Goal: Task Accomplishment & Management: Manage account settings

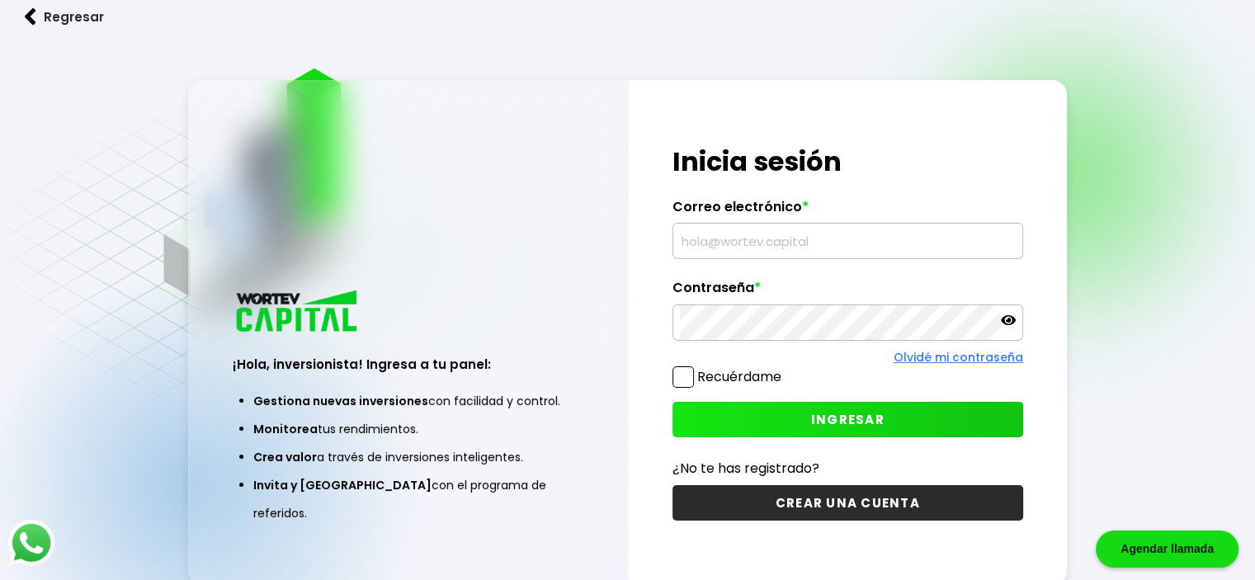
type input "[EMAIL_ADDRESS][DOMAIN_NAME]"
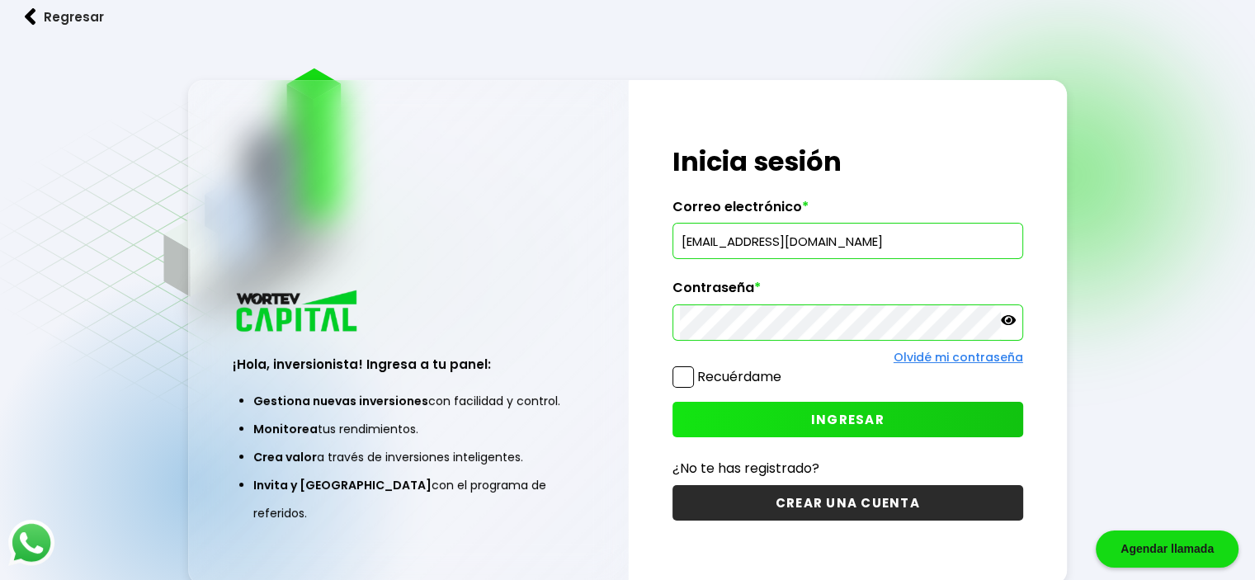
click at [798, 426] on button "INGRESAR" at bounding box center [847, 419] width 351 height 35
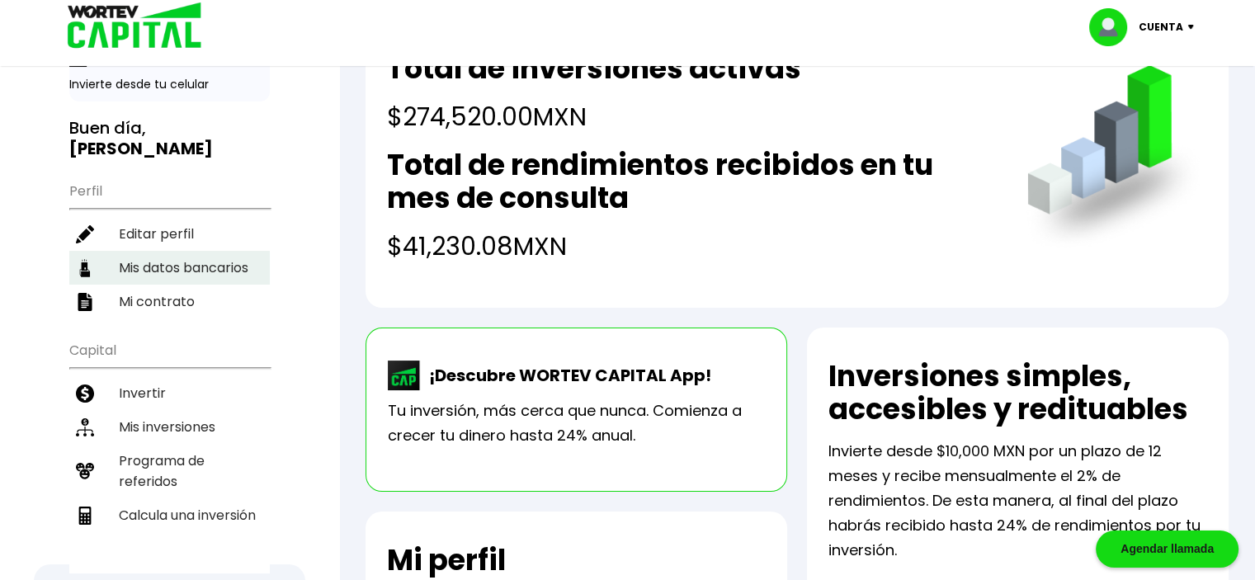
scroll to position [83, 0]
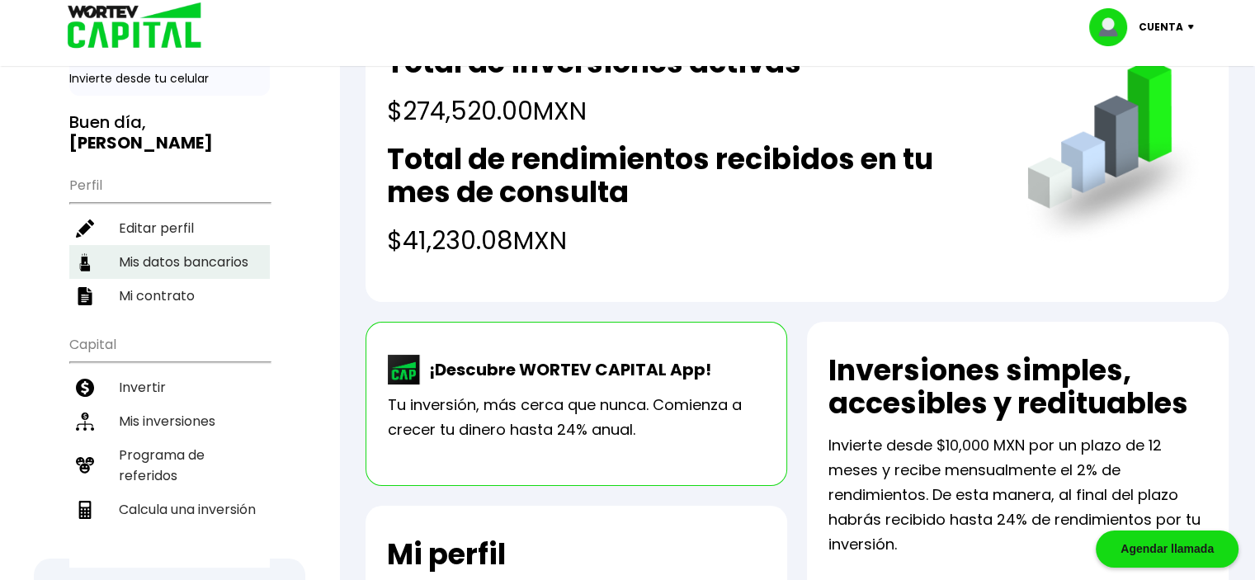
click at [215, 245] on li "Mis datos bancarios" at bounding box center [169, 262] width 200 height 34
select select "BBVA Bancomer"
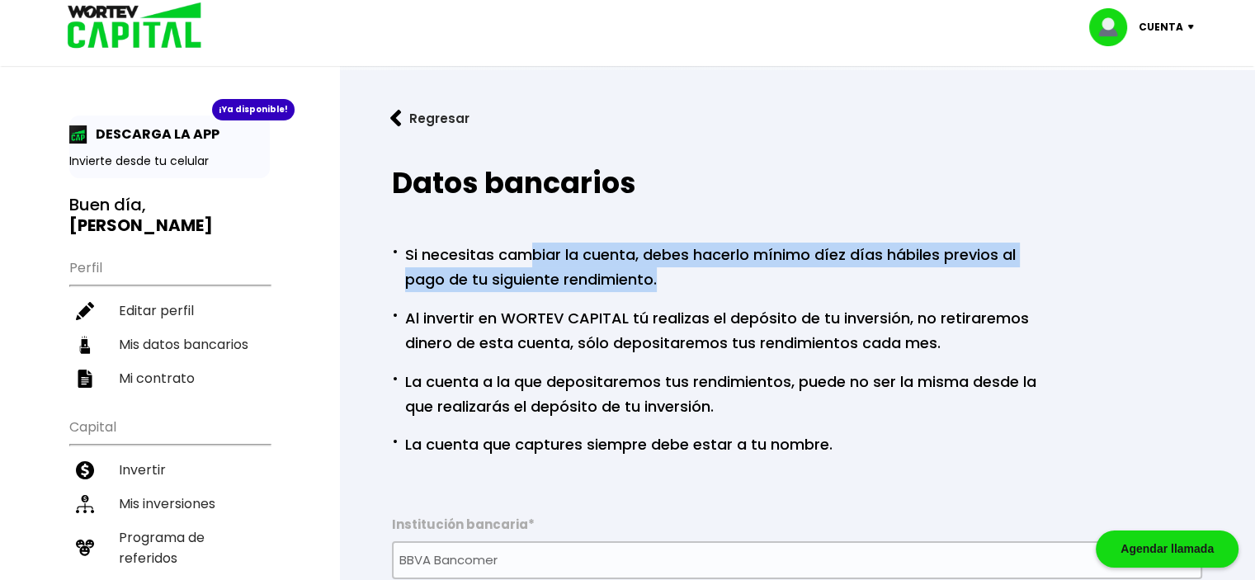
drag, startPoint x: 533, startPoint y: 247, endPoint x: 1015, endPoint y: 271, distance: 482.5
click at [1015, 271] on p "· Si necesitas cambiar la cuenta, debes hacerlo mínimo díez días hábiles previo…" at bounding box center [720, 265] width 657 height 53
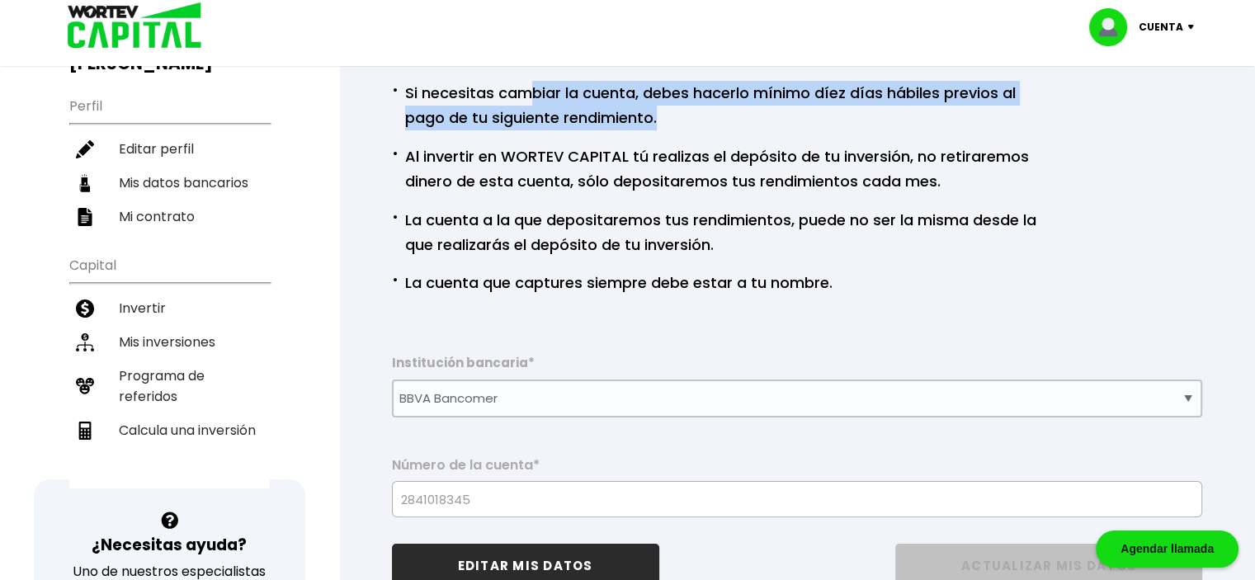
scroll to position [165, 0]
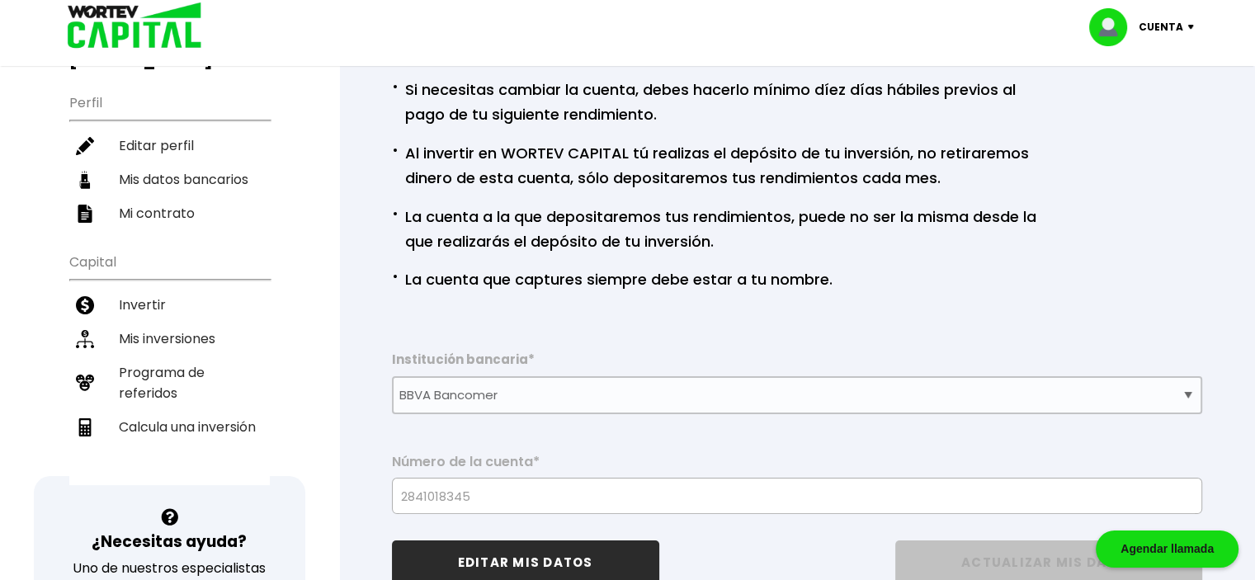
click at [1192, 22] on div "Cuenta" at bounding box center [1147, 27] width 116 height 38
click at [1156, 68] on link "Editar perfil" at bounding box center [1143, 76] width 64 height 17
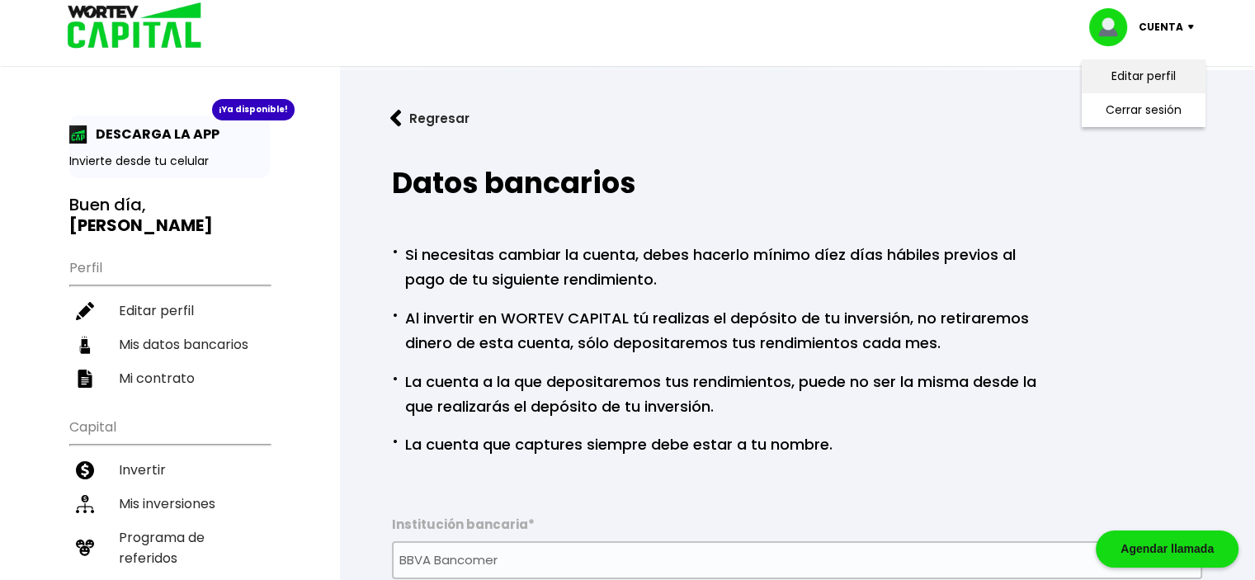
select select "Hombre"
select select "MO"
select select "BBVA Bancomer"
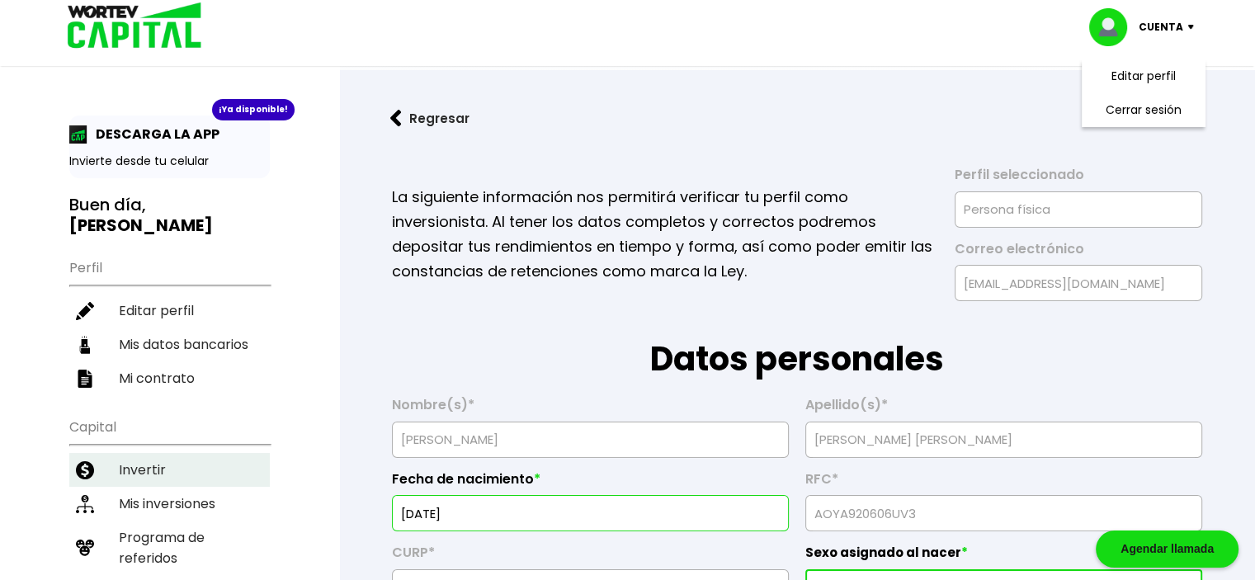
click at [191, 453] on li "Invertir" at bounding box center [169, 470] width 200 height 34
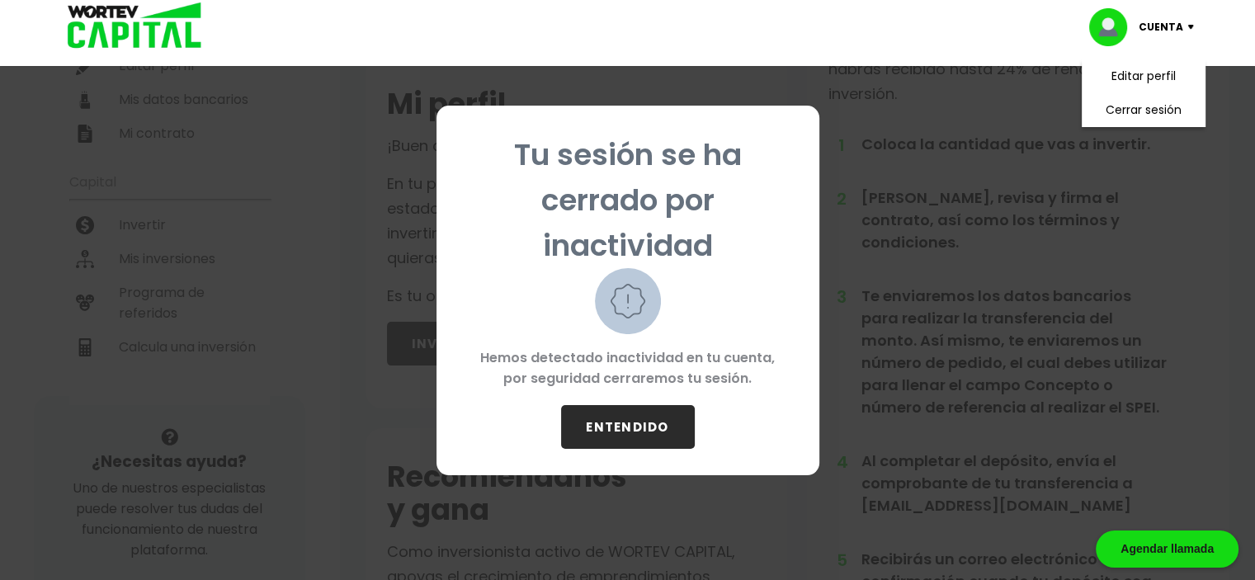
scroll to position [248, 0]
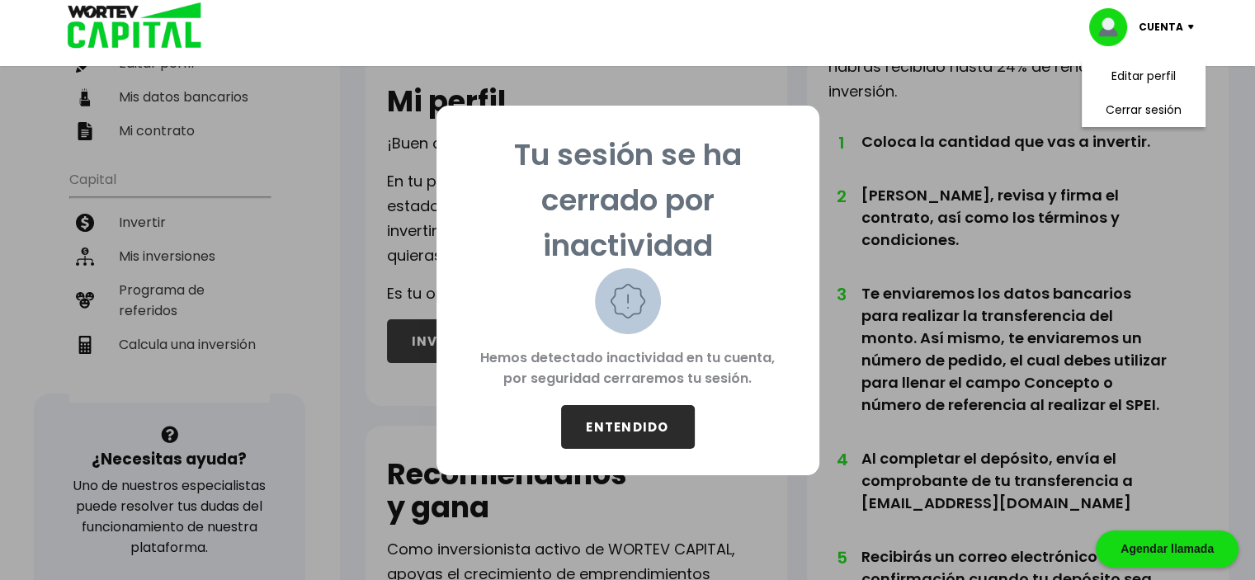
click at [624, 422] on button "ENTENDIDO" at bounding box center [628, 427] width 134 height 44
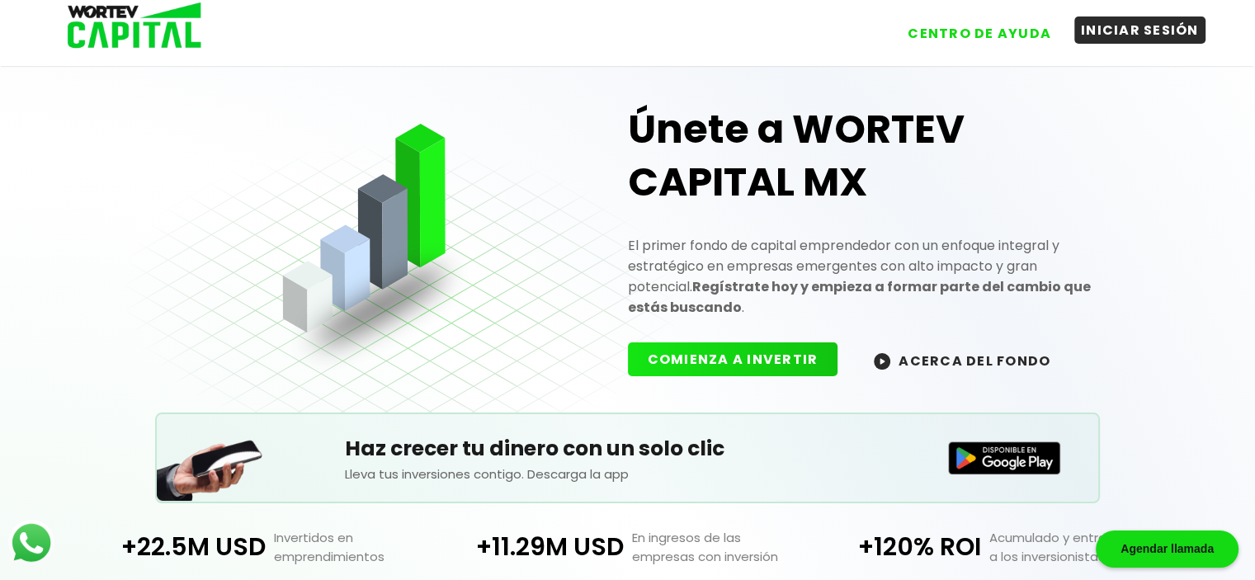
click at [1162, 42] on button "INICIAR SESIÓN" at bounding box center [1139, 30] width 131 height 27
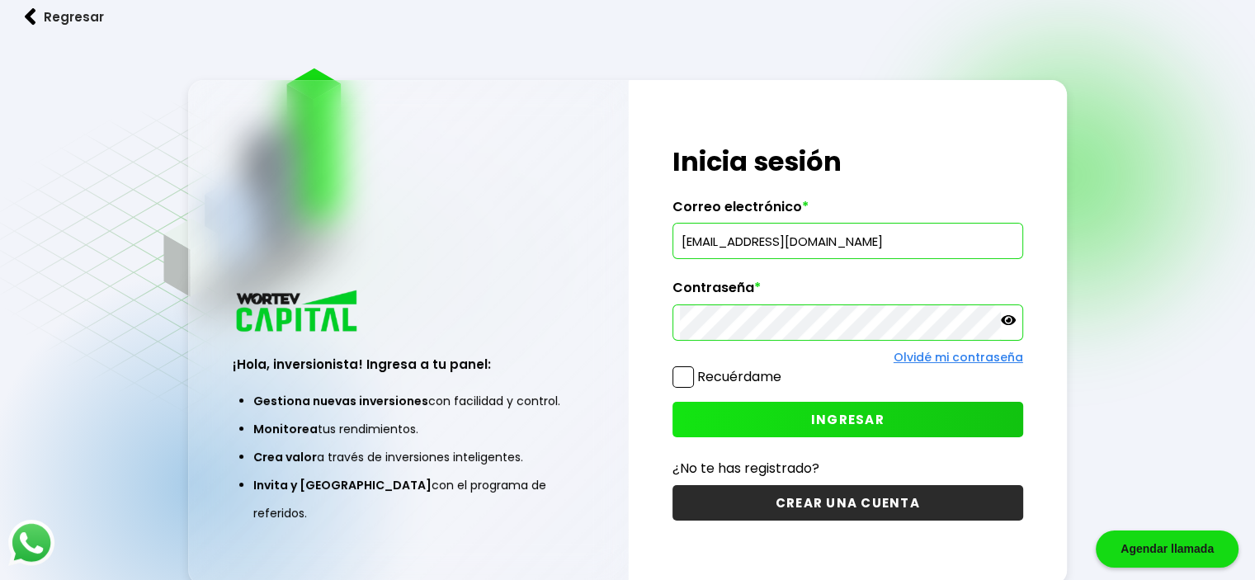
click at [761, 413] on button "INGRESAR" at bounding box center [847, 419] width 351 height 35
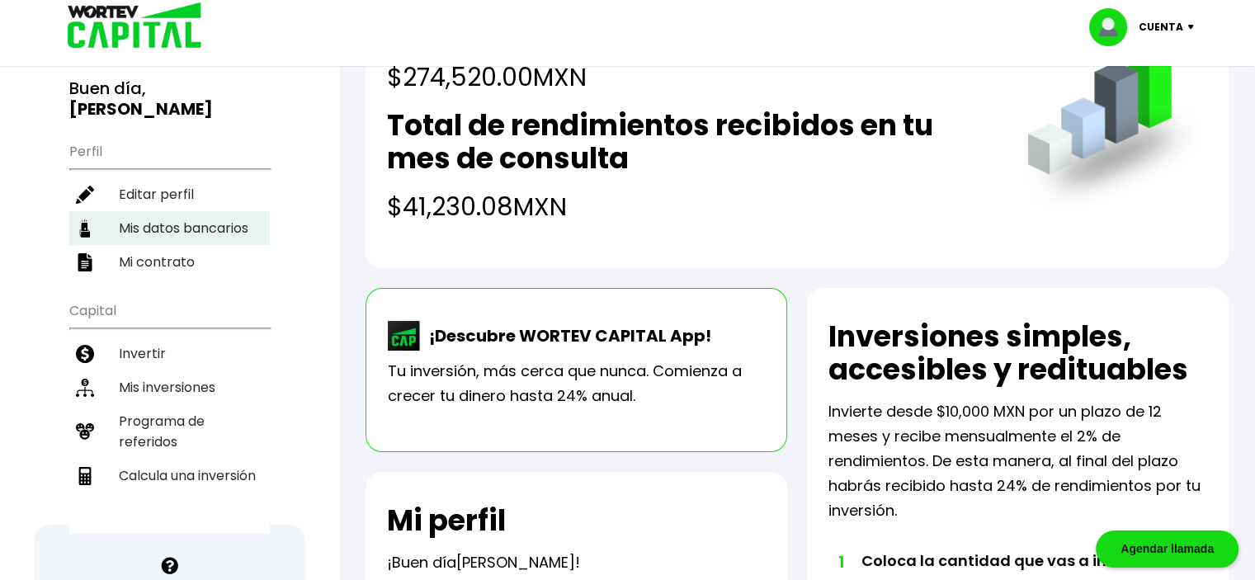
scroll to position [165, 0]
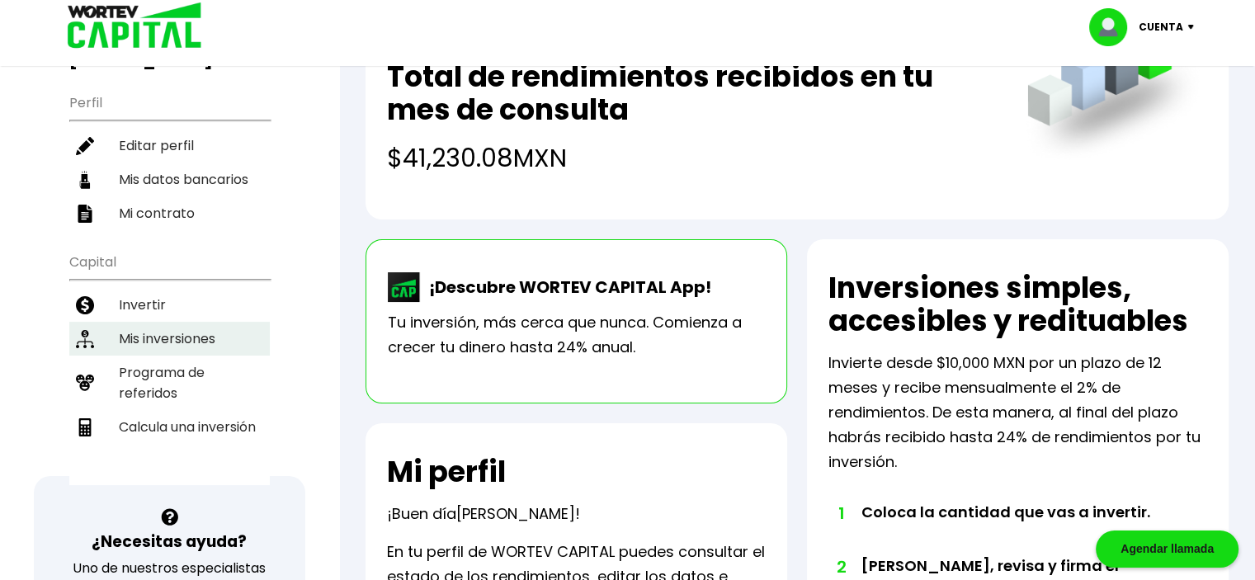
click at [196, 322] on li "Mis inversiones" at bounding box center [169, 339] width 200 height 34
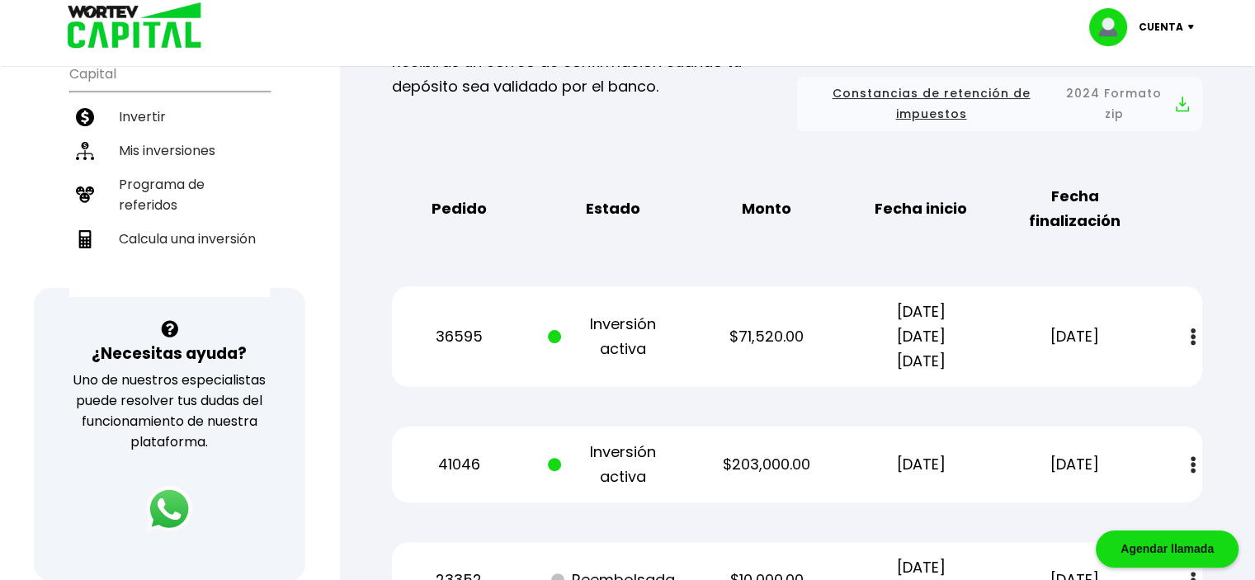
scroll to position [413, 0]
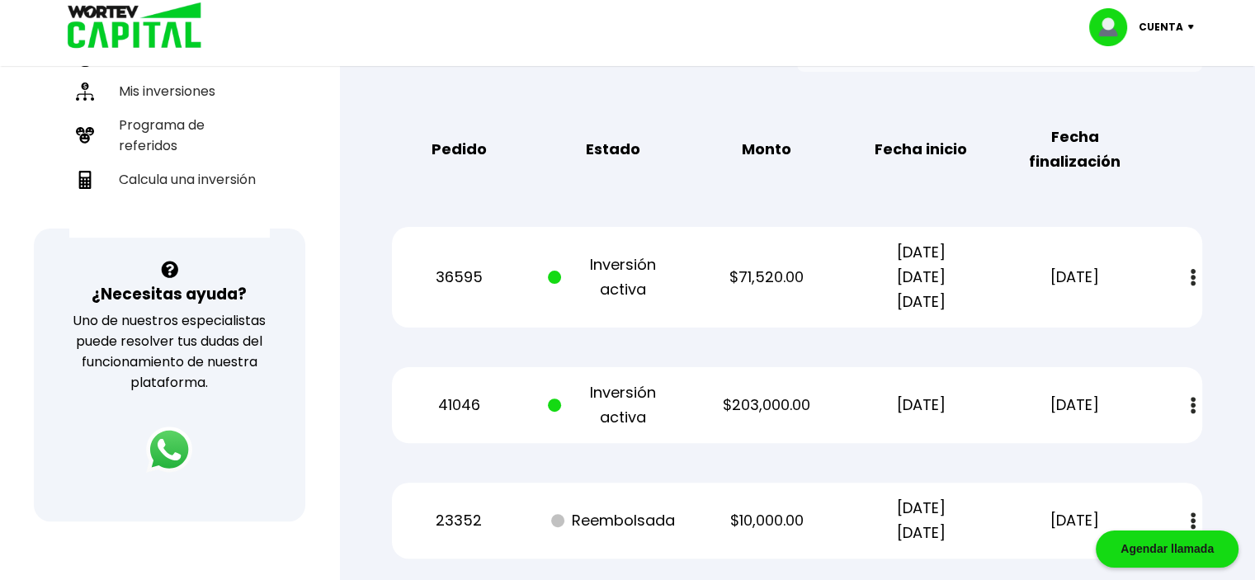
click at [1197, 276] on button at bounding box center [1192, 277] width 23 height 35
click at [1212, 206] on div "Mis inversiones Como inversionista activo de WORTEV CAPITAL, apoyas el crecimie…" at bounding box center [796, 264] width 863 height 1047
click at [346, 248] on div "Regresar Mis inversiones Como inversionista activo de WORTEV CAPITAL, apoyas el…" at bounding box center [797, 236] width 916 height 1157
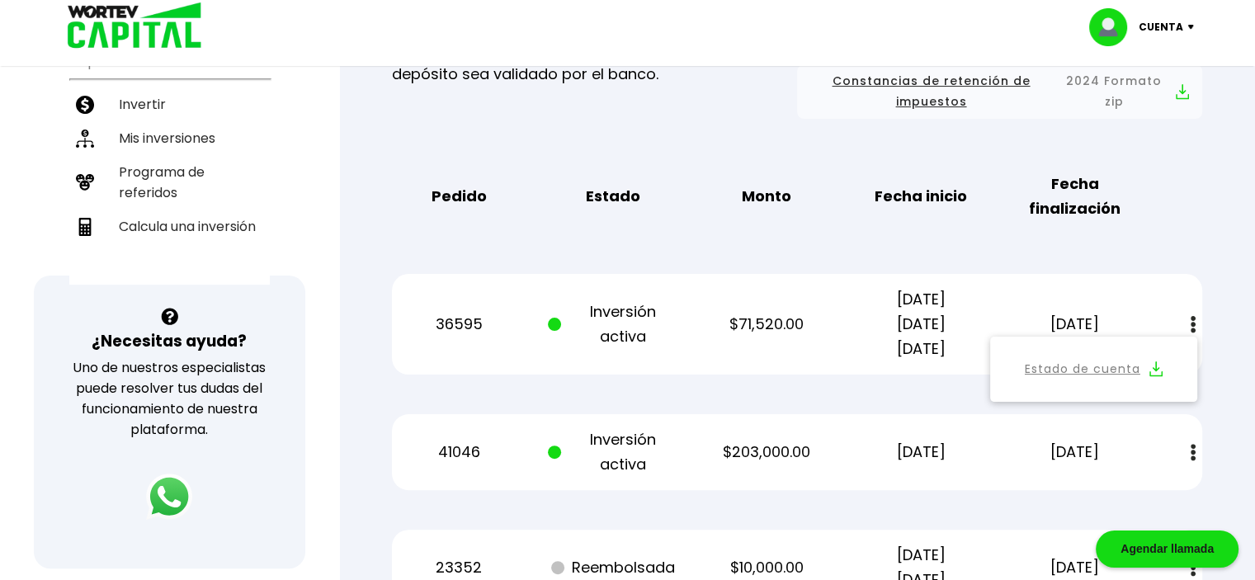
scroll to position [361, 0]
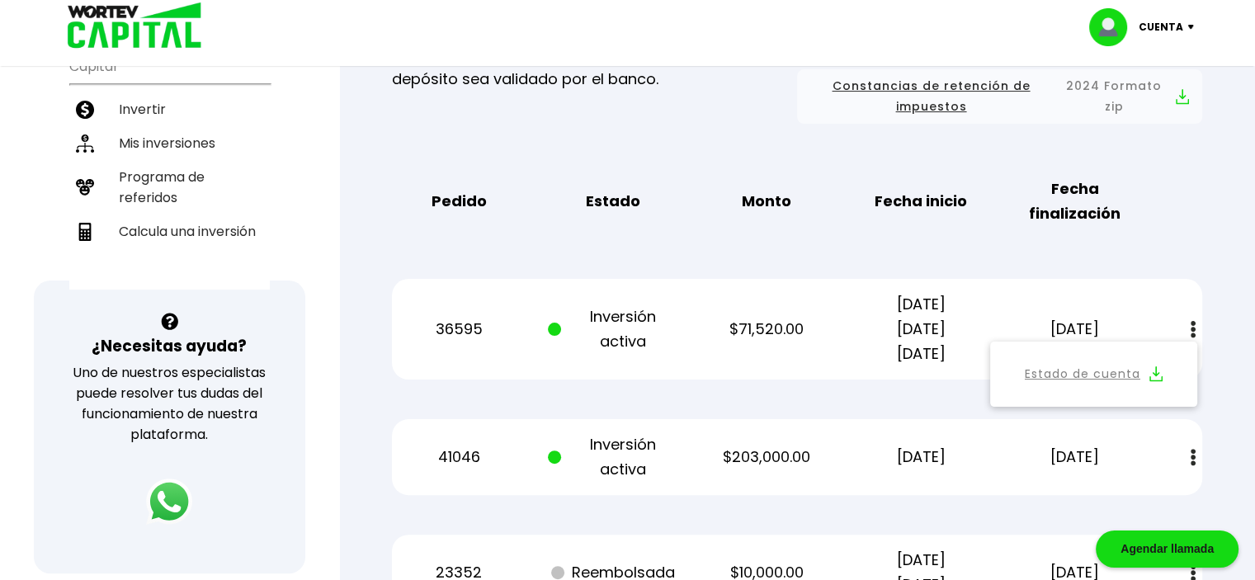
click at [1129, 375] on link "Estado de cuenta" at bounding box center [1083, 374] width 116 height 21
click at [1236, 265] on div "Regresar Mis inversiones Como inversionista activo de WORTEV CAPITAL, apoyas el…" at bounding box center [797, 288] width 916 height 1157
click at [1195, 460] on img at bounding box center [1193, 457] width 5 height 17
click at [1075, 498] on link "Estado de cuenta" at bounding box center [1083, 502] width 116 height 21
click at [704, 214] on div "Pedido Estado Monto Fecha inicio Fecha finalización" at bounding box center [797, 201] width 810 height 76
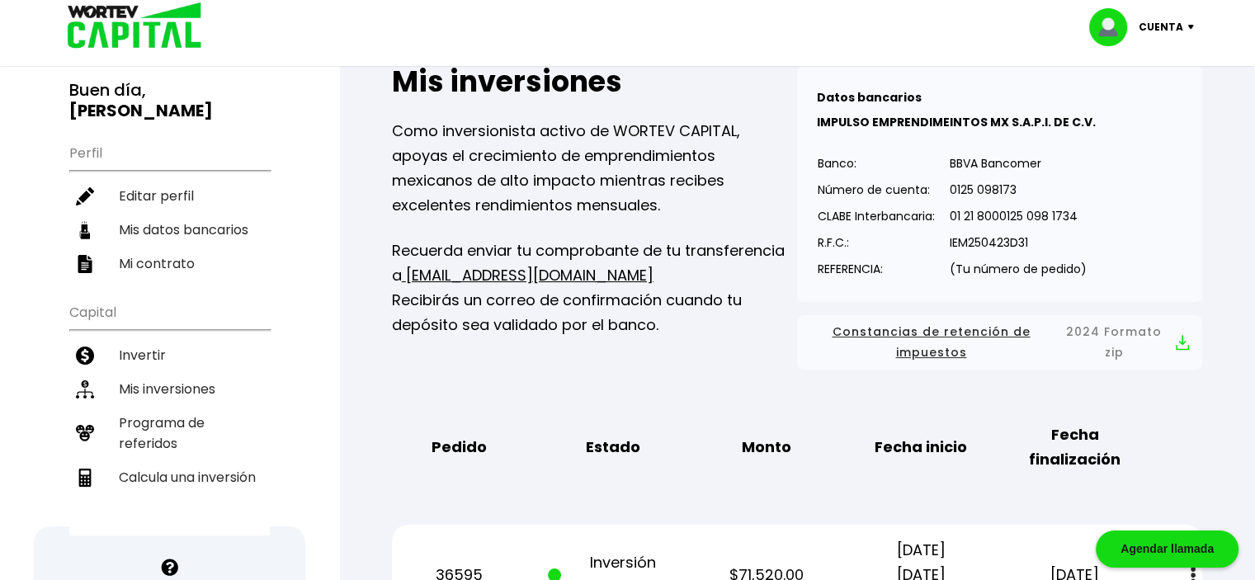
scroll to position [113, 0]
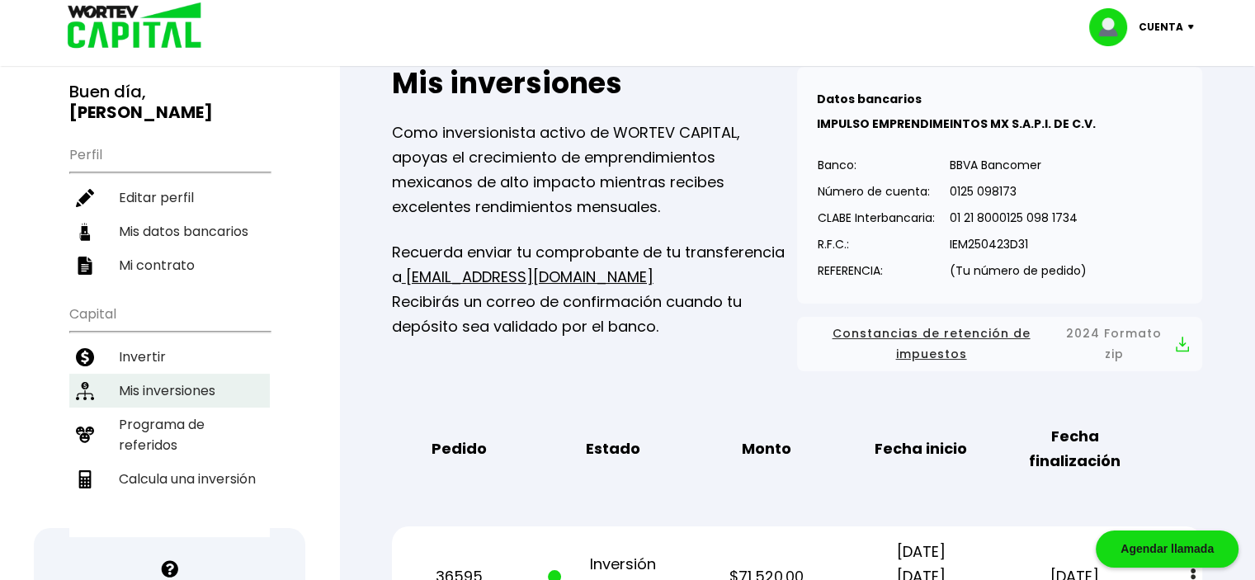
click at [137, 374] on li "Mis inversiones" at bounding box center [169, 391] width 200 height 34
click at [924, 338] on span "Constancias de retención de impuestos" at bounding box center [931, 343] width 242 height 41
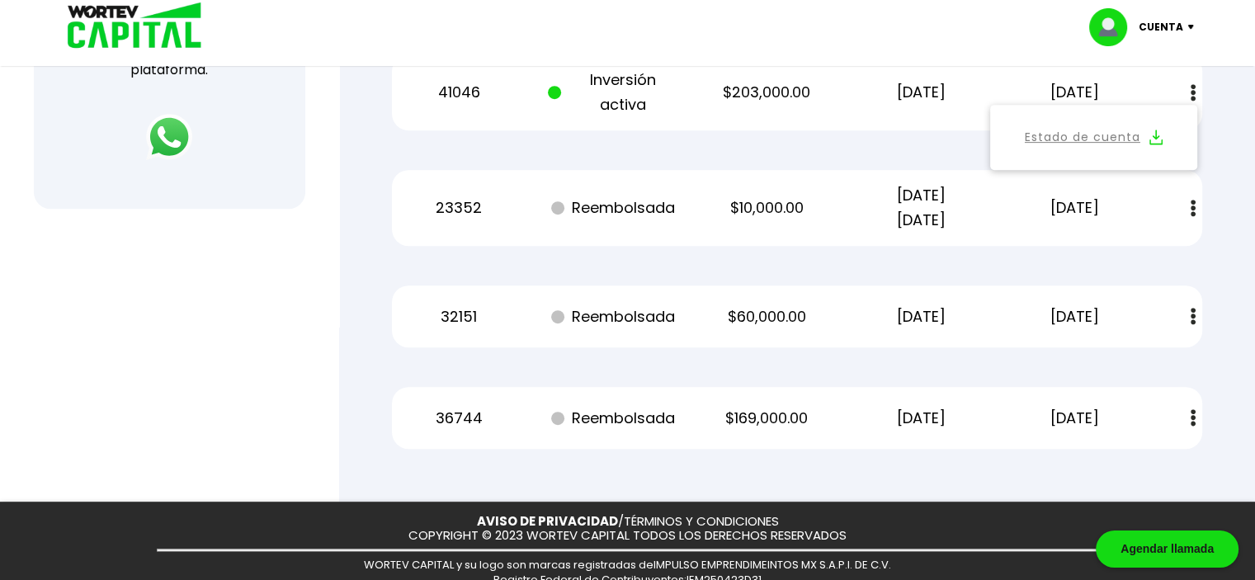
scroll to position [773, 0]
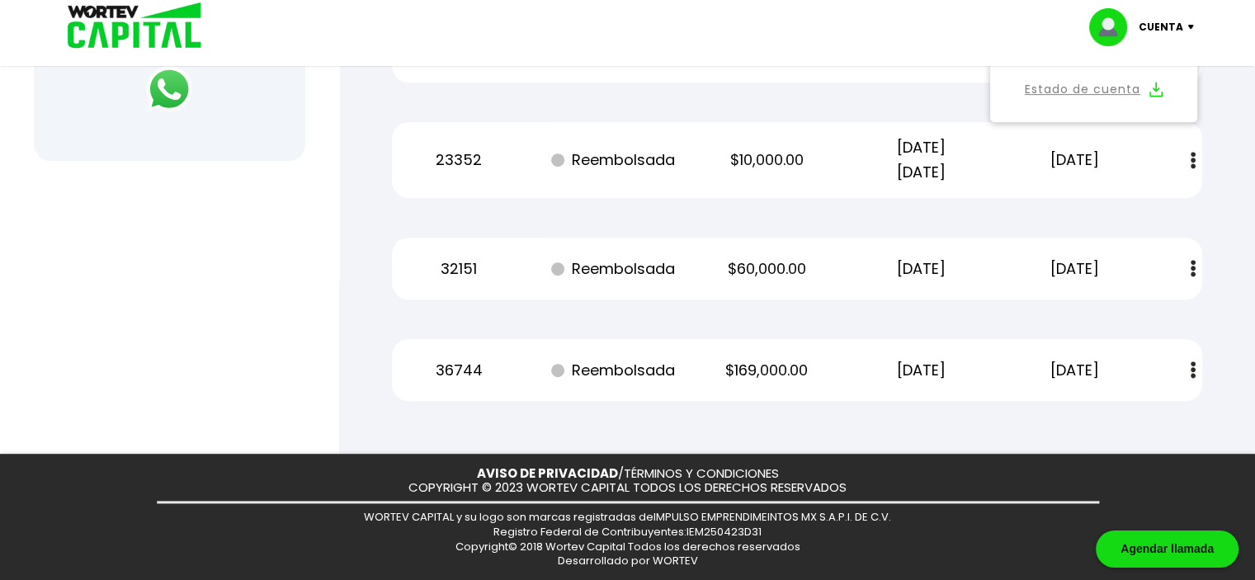
click at [1193, 266] on img at bounding box center [1193, 268] width 5 height 17
click at [1067, 309] on link "Estado de cuenta" at bounding box center [1083, 313] width 116 height 21
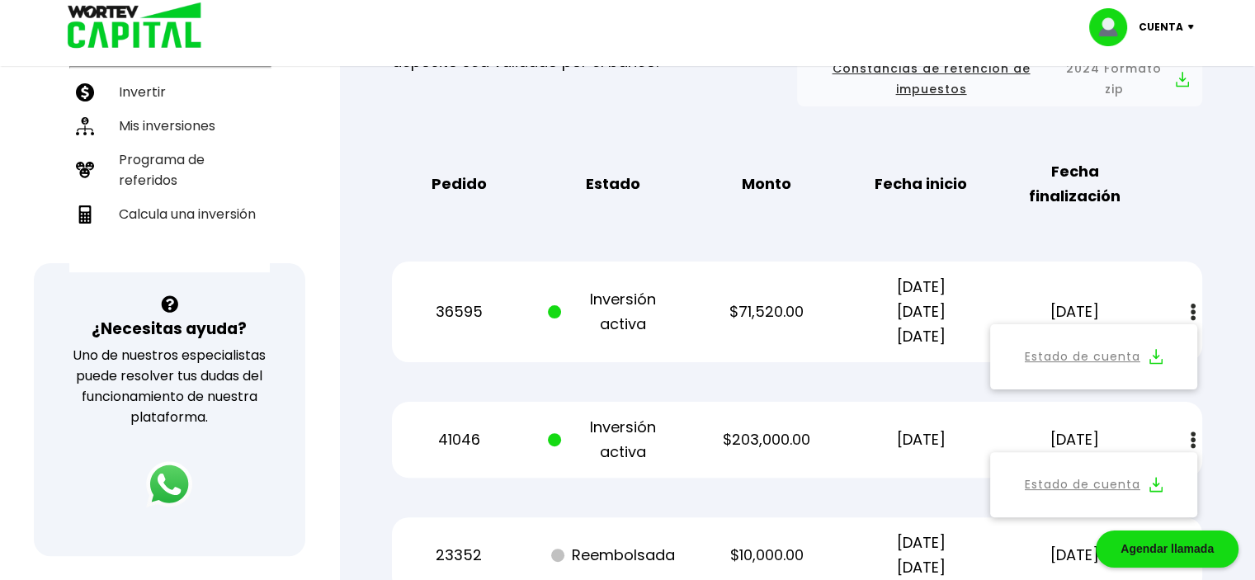
scroll to position [413, 0]
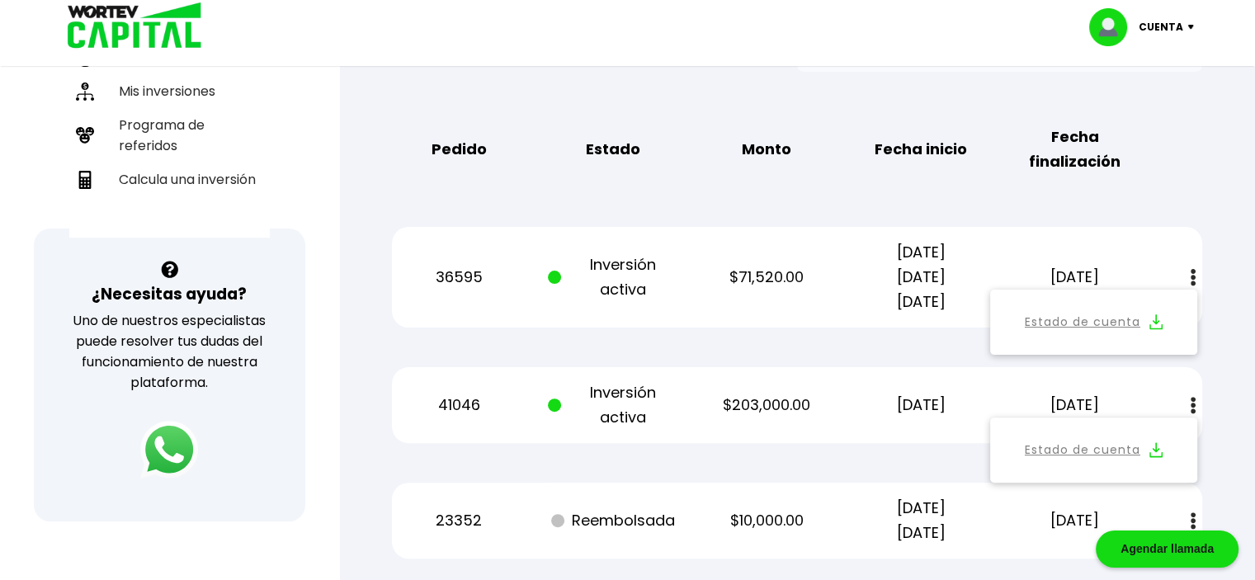
click at [174, 455] on img at bounding box center [169, 450] width 58 height 58
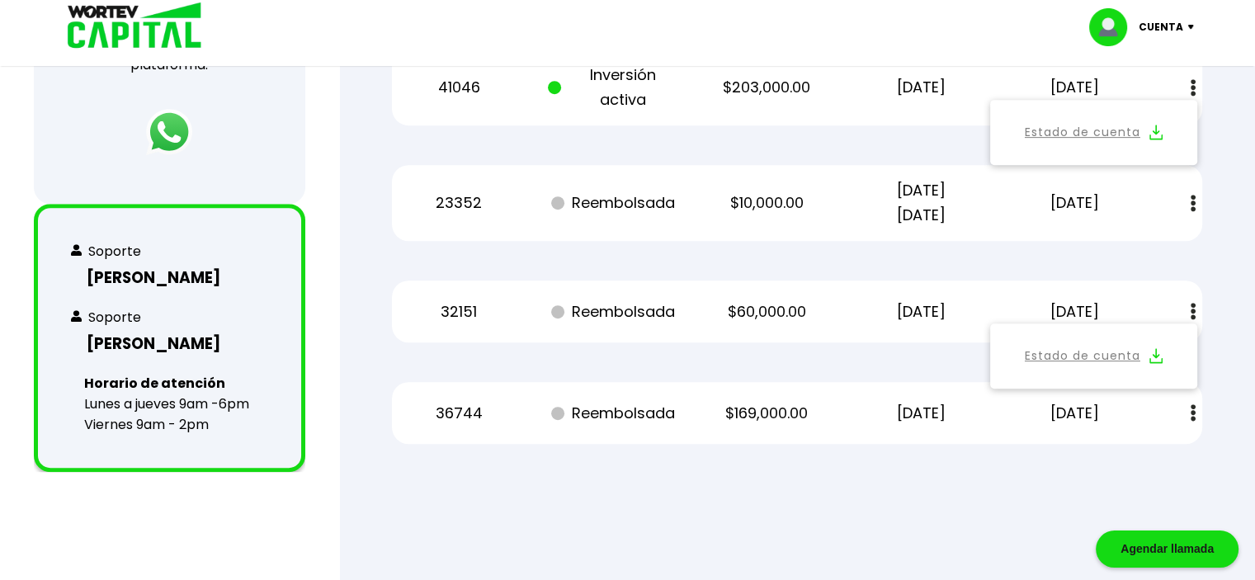
scroll to position [743, 0]
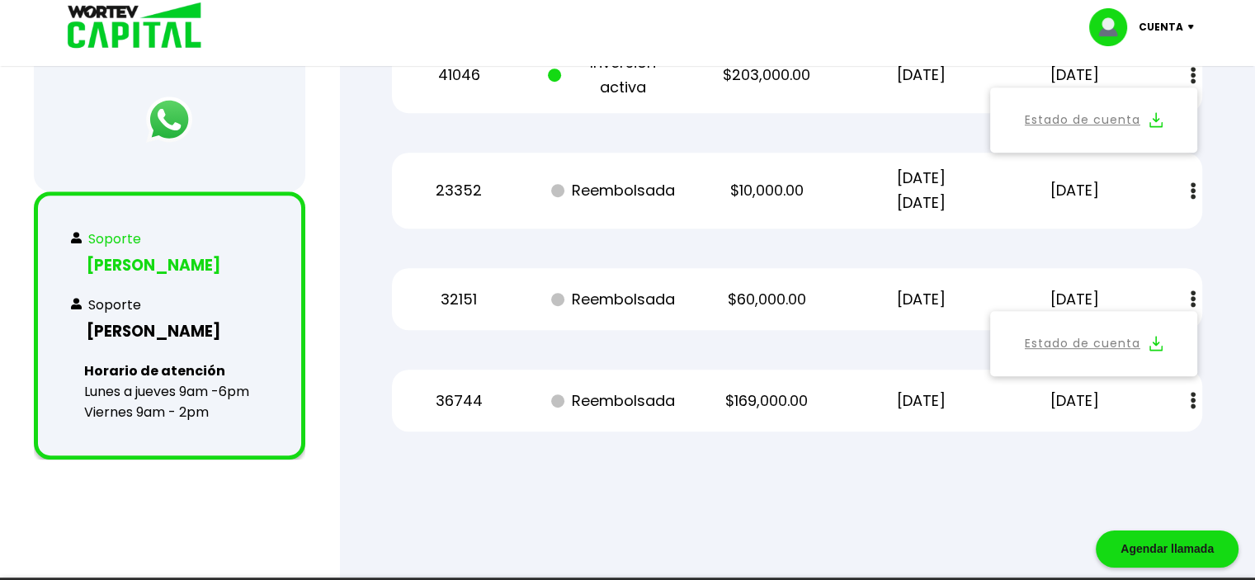
click at [142, 254] on h3 "[PERSON_NAME]" at bounding box center [169, 265] width 197 height 24
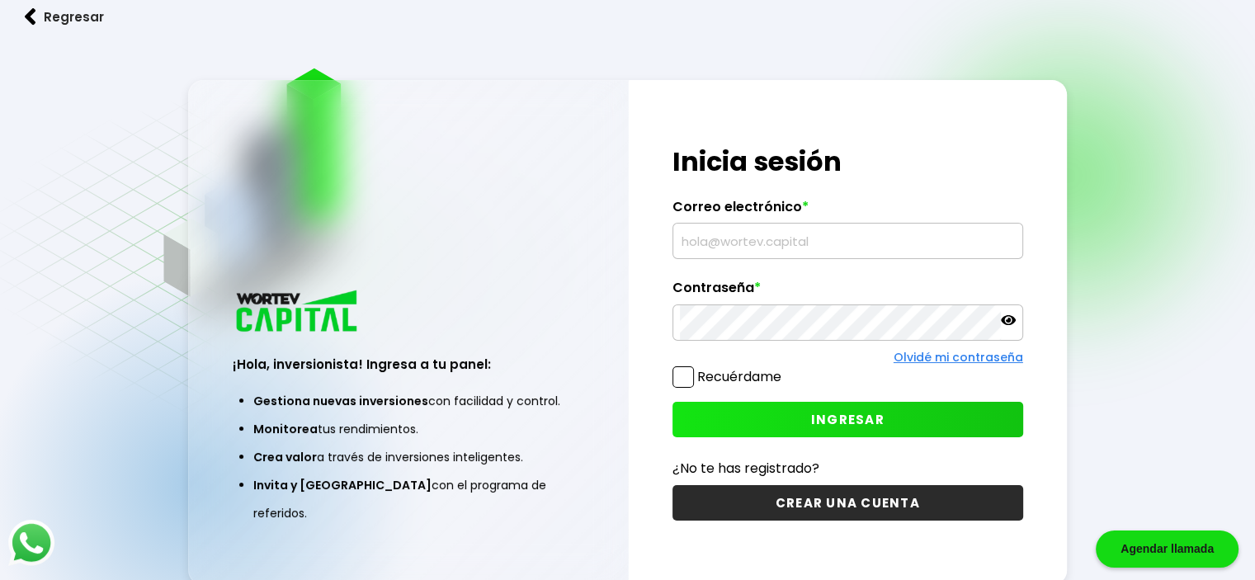
type input "[EMAIL_ADDRESS][DOMAIN_NAME]"
click at [861, 430] on button "INGRESAR" at bounding box center [847, 419] width 351 height 35
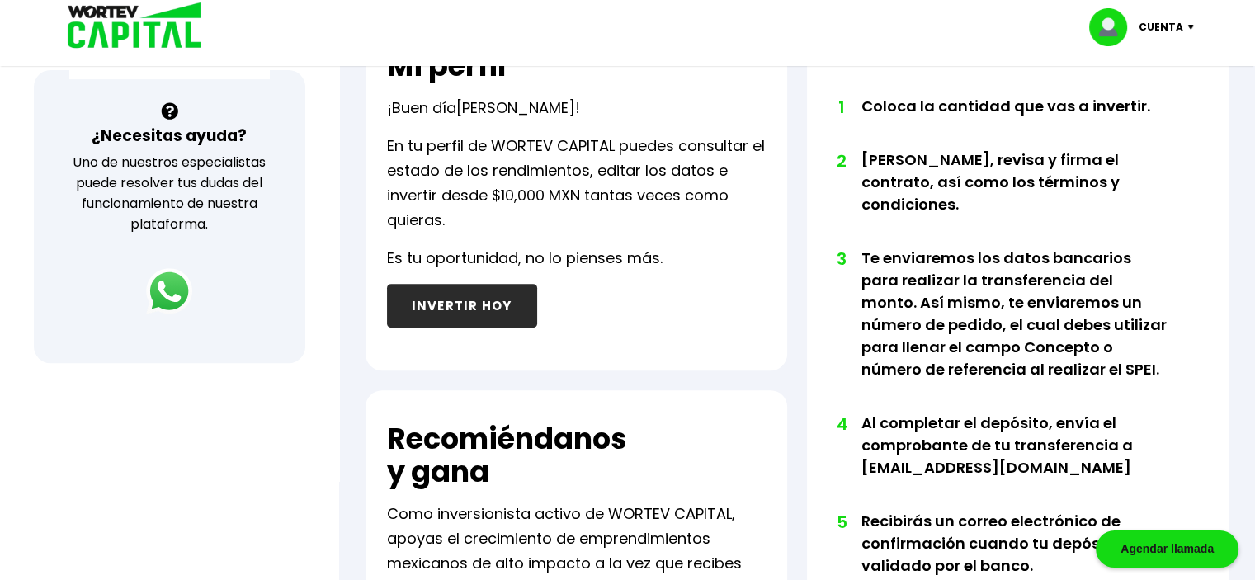
scroll to position [578, 0]
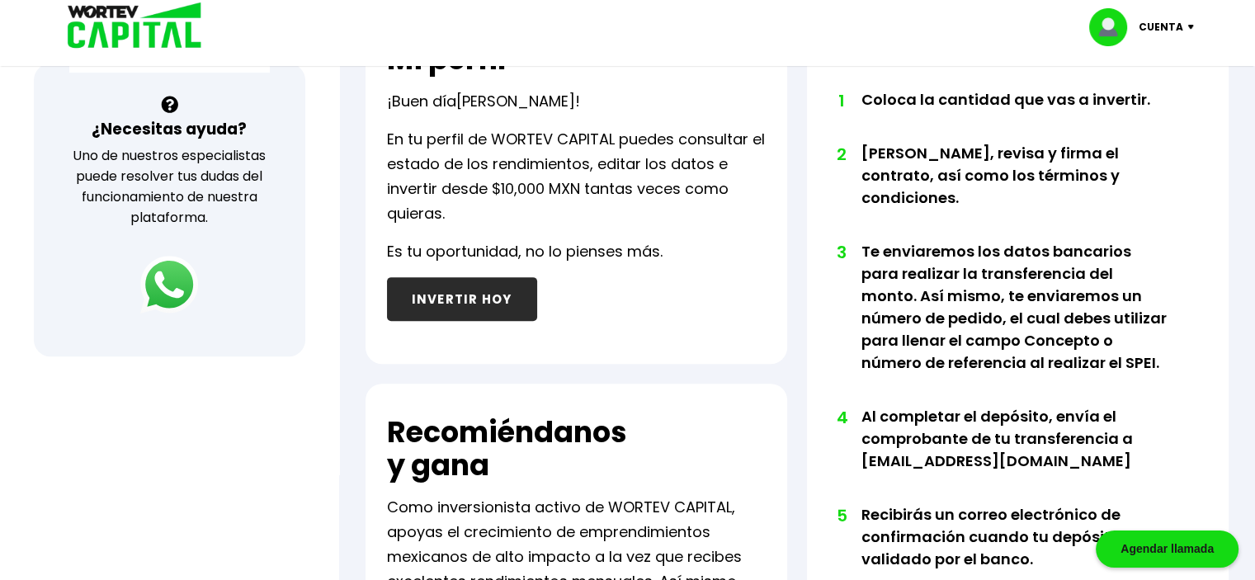
click at [173, 276] on img at bounding box center [169, 285] width 58 height 58
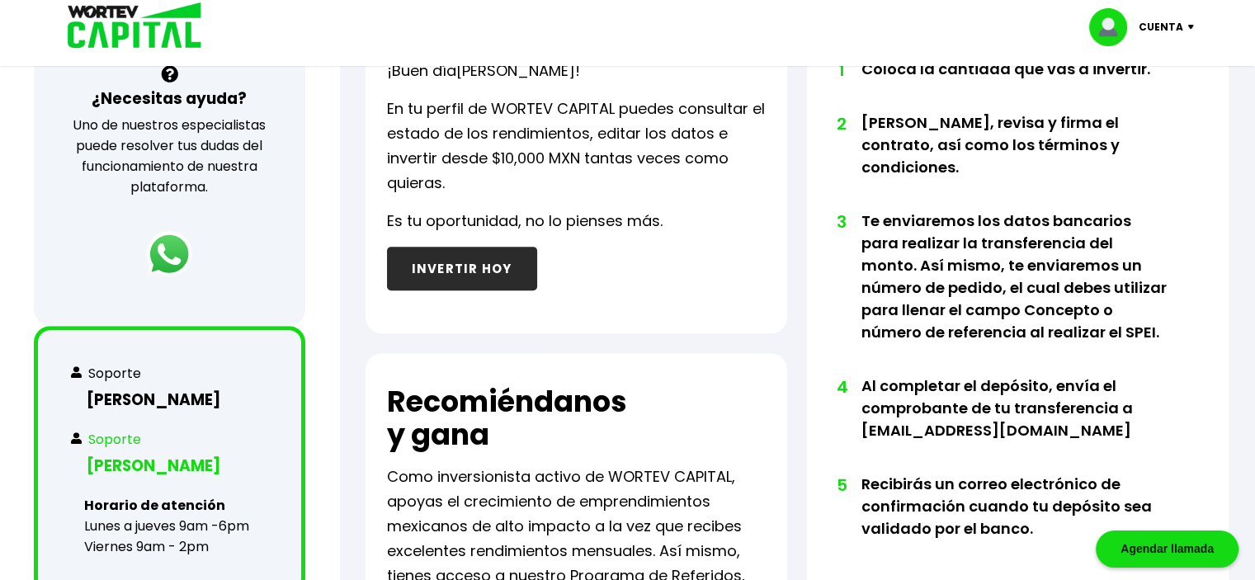
scroll to position [660, 0]
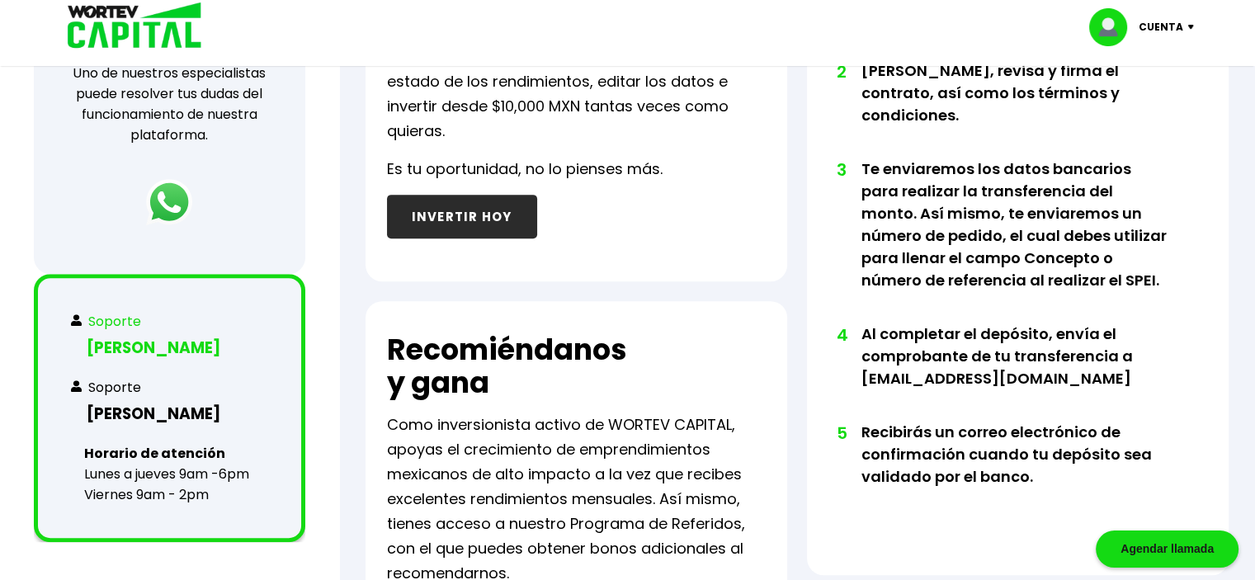
click at [192, 346] on h3 "[PERSON_NAME]" at bounding box center [169, 348] width 197 height 24
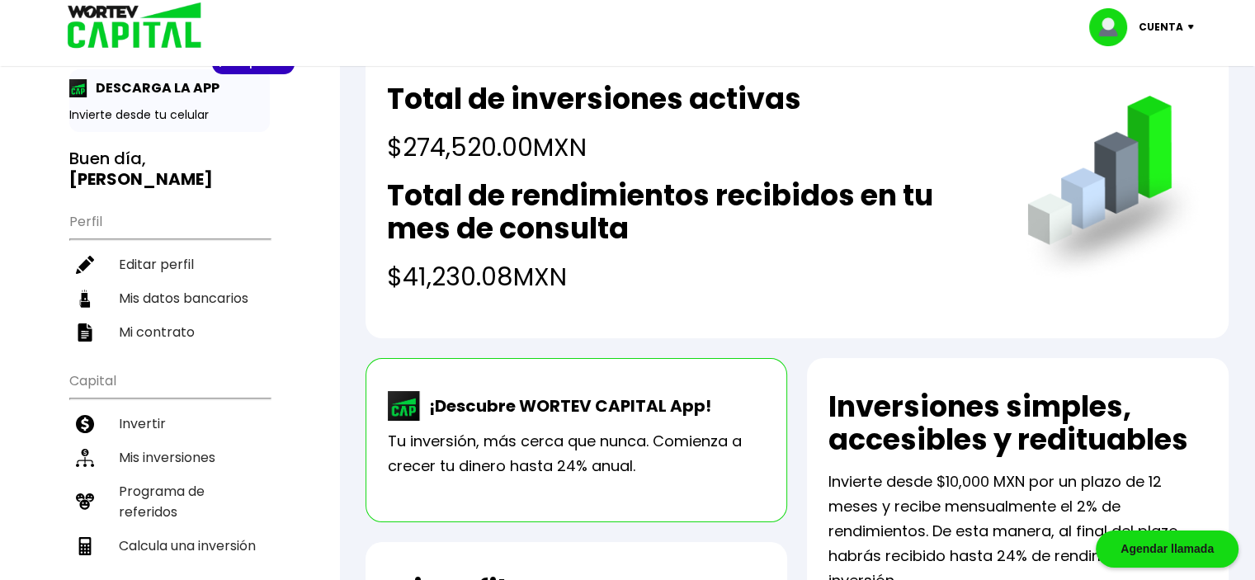
scroll to position [0, 0]
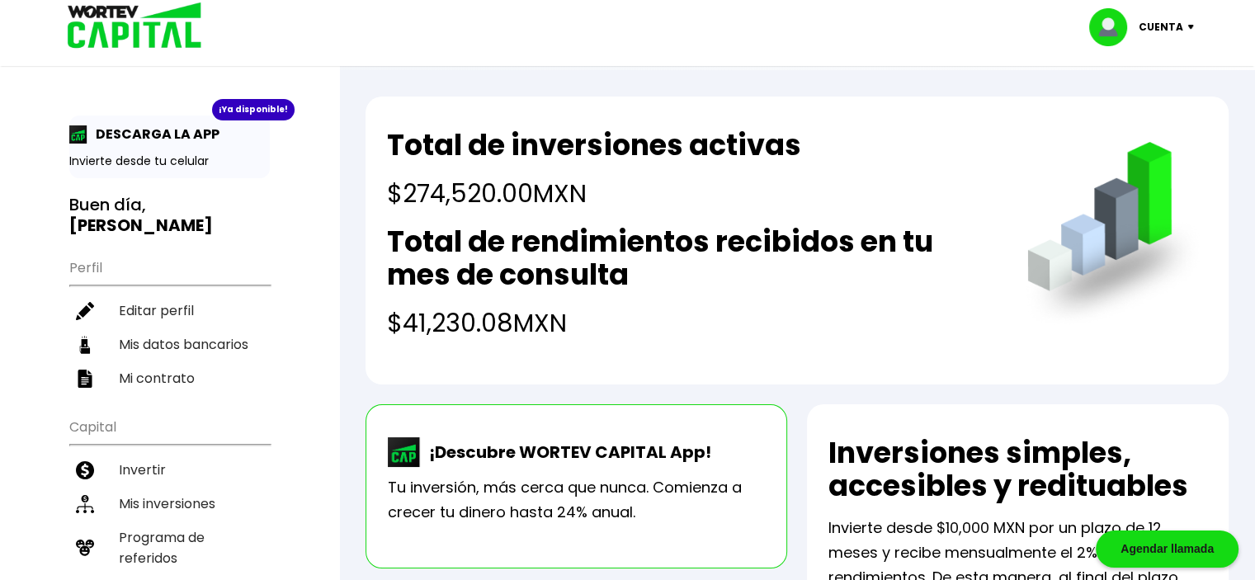
drag, startPoint x: 393, startPoint y: 143, endPoint x: 878, endPoint y: 304, distance: 511.1
click at [900, 325] on div "Total de inversiones activas $274,520.00 MXN Total de rendimientos recibidos en…" at bounding box center [690, 235] width 607 height 213
click at [804, 293] on div "Total de rendimientos recibidos en tu mes de consulta $41,230.08 MXN" at bounding box center [690, 283] width 607 height 116
click at [696, 264] on h2 "Total de rendimientos recibidos en tu mes de consulta" at bounding box center [690, 258] width 607 height 66
click at [677, 248] on h2 "Total de rendimientos recibidos en tu mes de consulta" at bounding box center [690, 258] width 607 height 66
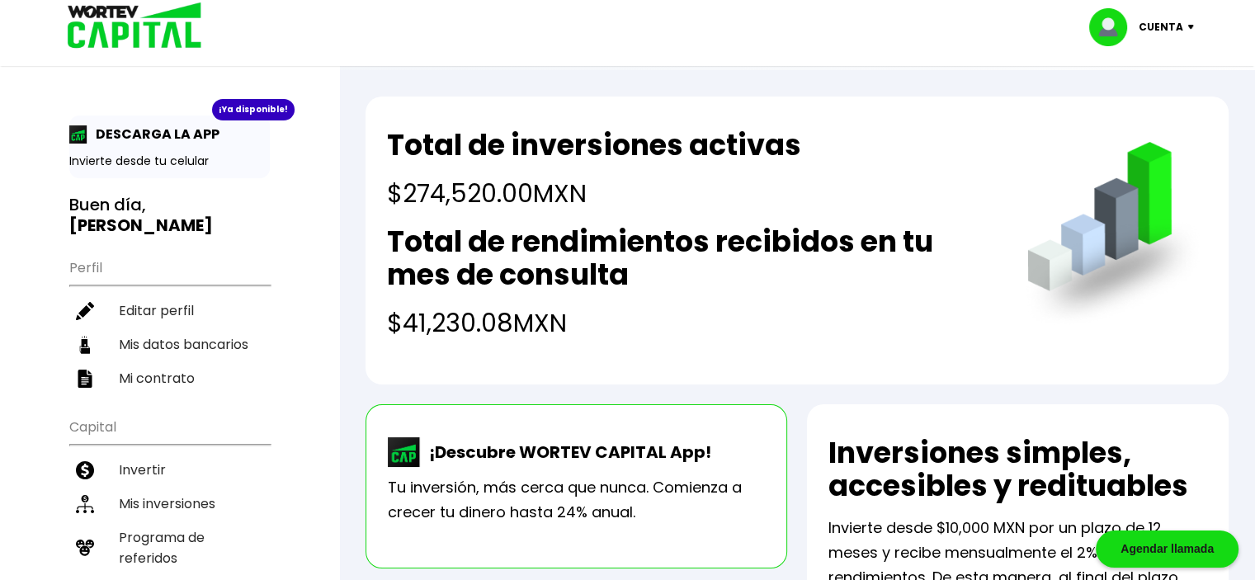
click at [479, 151] on h2 "Total de inversiones activas" at bounding box center [594, 145] width 414 height 33
click at [403, 328] on h4 "$41,230.08 MXN" at bounding box center [690, 322] width 607 height 37
drag, startPoint x: 405, startPoint y: 327, endPoint x: 597, endPoint y: 331, distance: 191.5
click at [578, 328] on h4 "$41,230.08 MXN" at bounding box center [690, 322] width 607 height 37
click at [597, 331] on h4 "$41,230.08 MXN" at bounding box center [690, 322] width 607 height 37
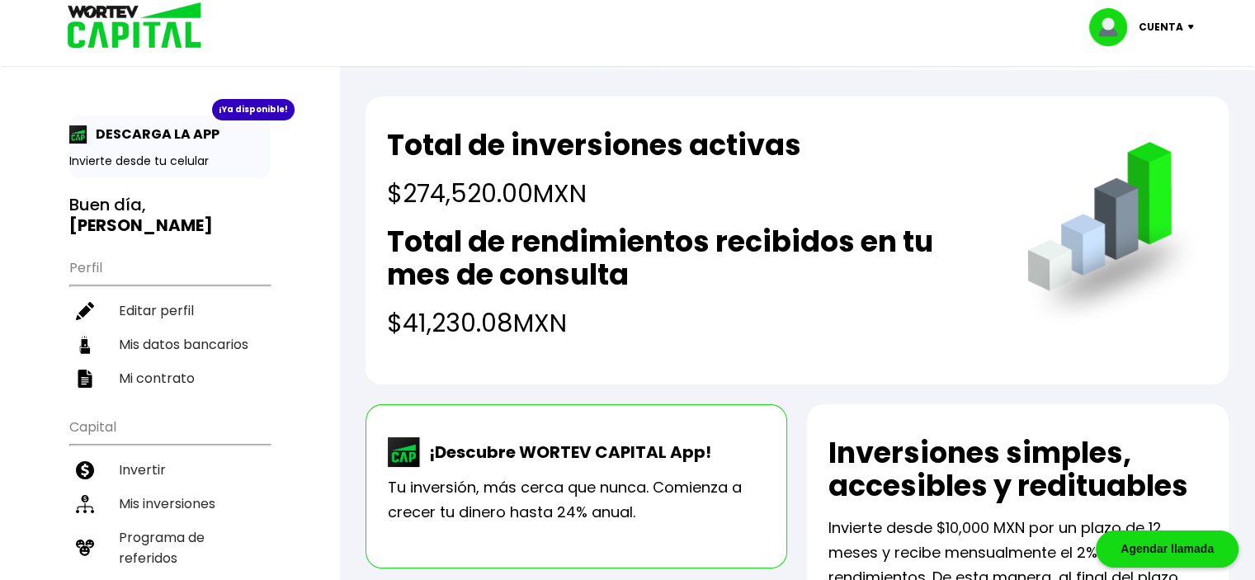
click at [393, 323] on h4 "$41,230.08 MXN" at bounding box center [690, 322] width 607 height 37
drag, startPoint x: 408, startPoint y: 325, endPoint x: 511, endPoint y: 326, distance: 103.1
click at [511, 326] on h4 "$41,230.08 MXN" at bounding box center [690, 322] width 607 height 37
click at [550, 328] on h4 "$41,230.08 MXN" at bounding box center [690, 322] width 607 height 37
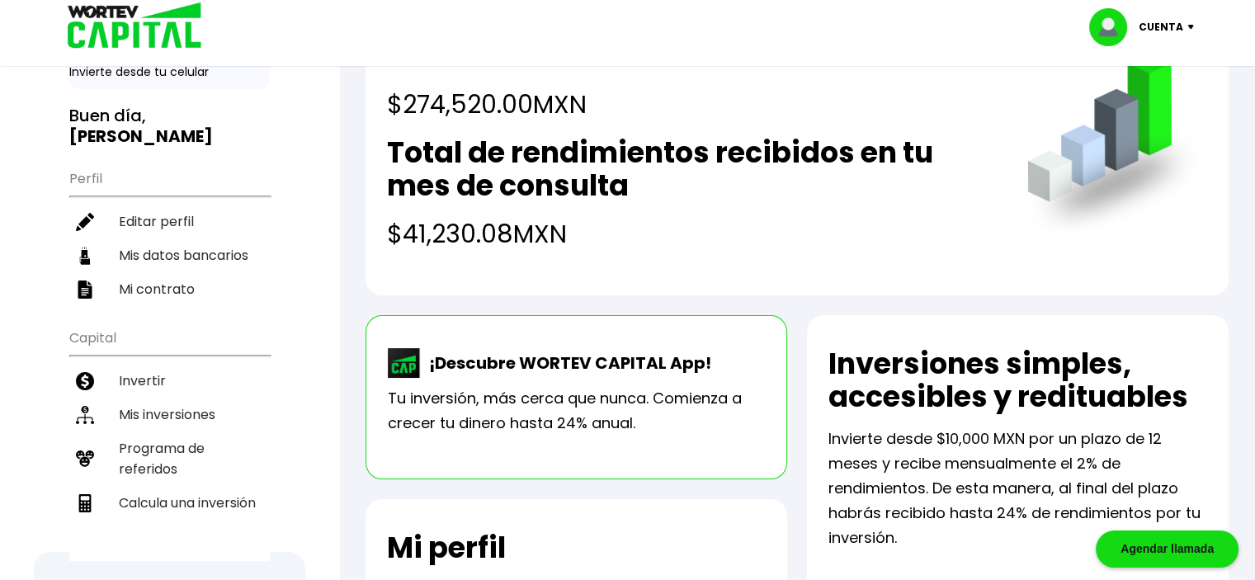
scroll to position [83, 0]
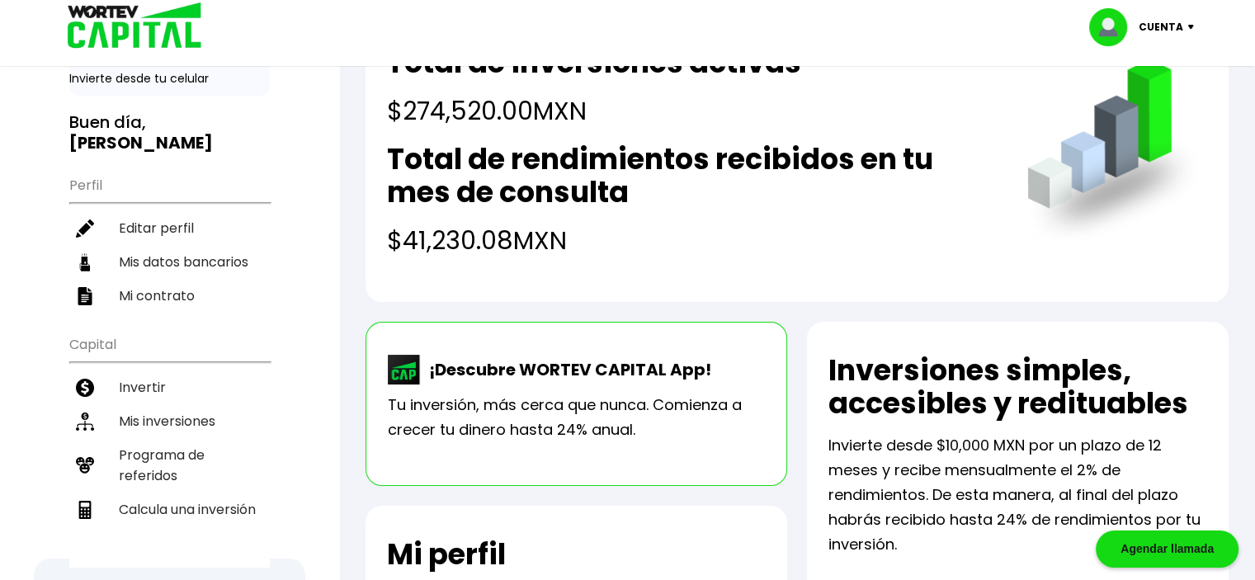
click at [200, 404] on li "Mis inversiones" at bounding box center [169, 421] width 200 height 34
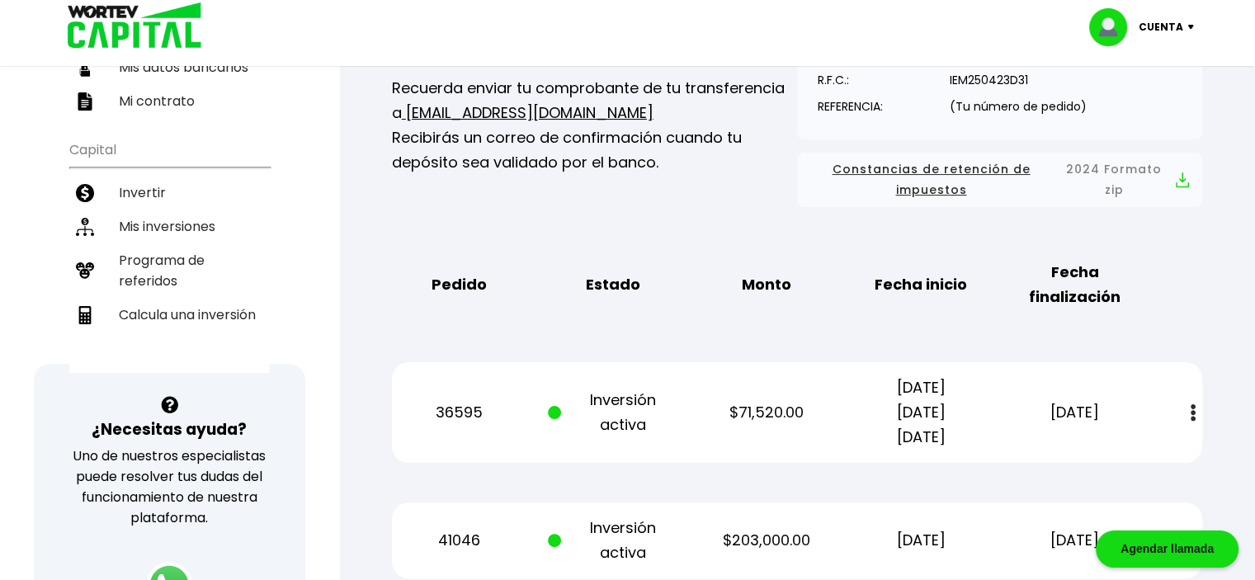
scroll to position [413, 0]
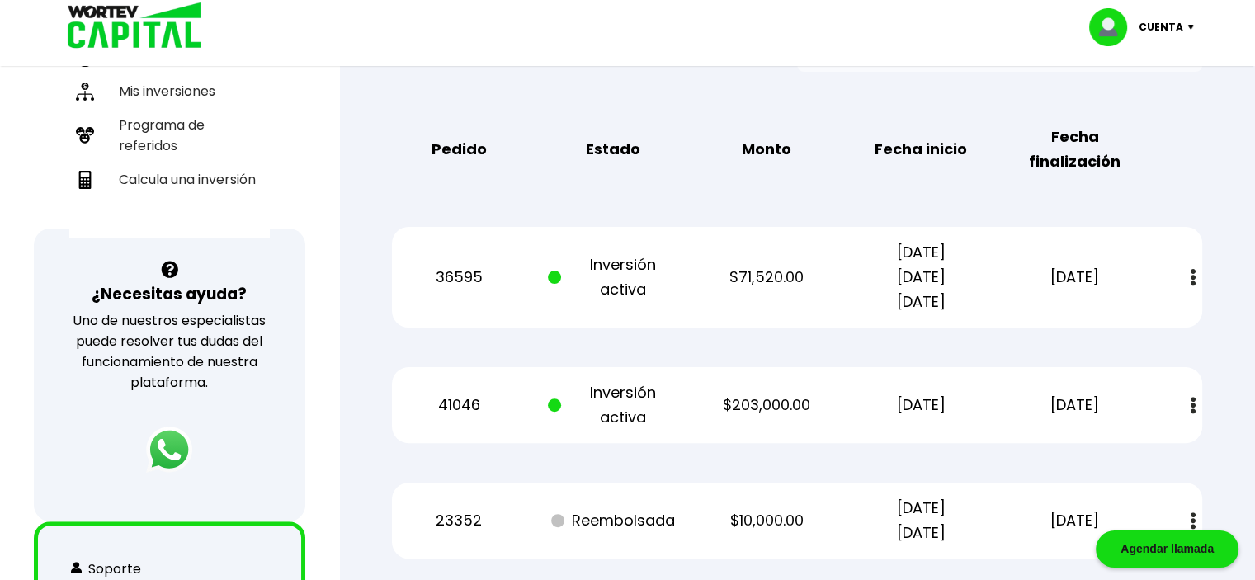
click at [1195, 402] on button at bounding box center [1192, 405] width 23 height 35
click at [1073, 449] on link "Estado de cuenta" at bounding box center [1083, 450] width 116 height 21
